Goal: Check status

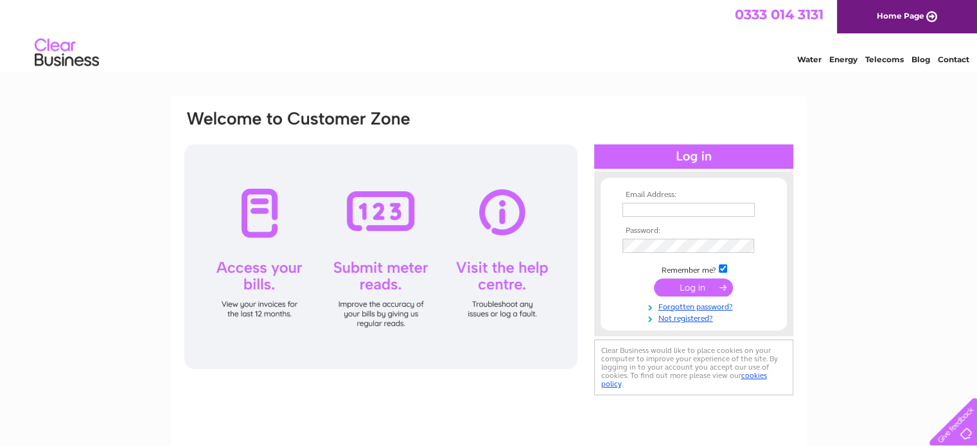
type input "[EMAIL_ADDRESS][DOMAIN_NAME]"
click at [706, 282] on input "submit" at bounding box center [693, 288] width 79 height 18
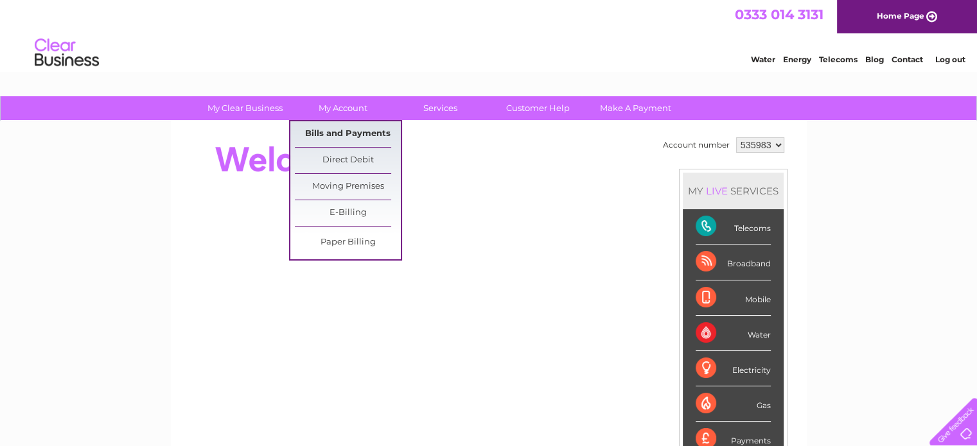
click at [355, 130] on link "Bills and Payments" at bounding box center [348, 134] width 106 height 26
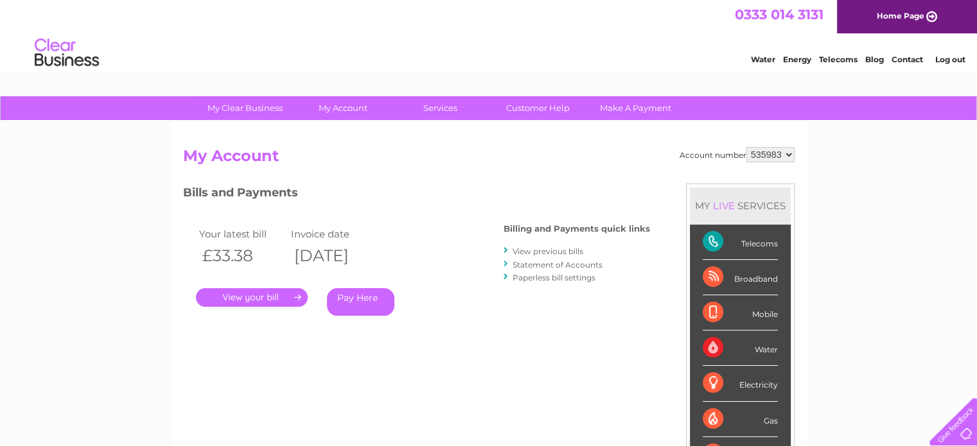
click at [283, 290] on link "." at bounding box center [252, 297] width 112 height 19
